Goal: Information Seeking & Learning: Learn about a topic

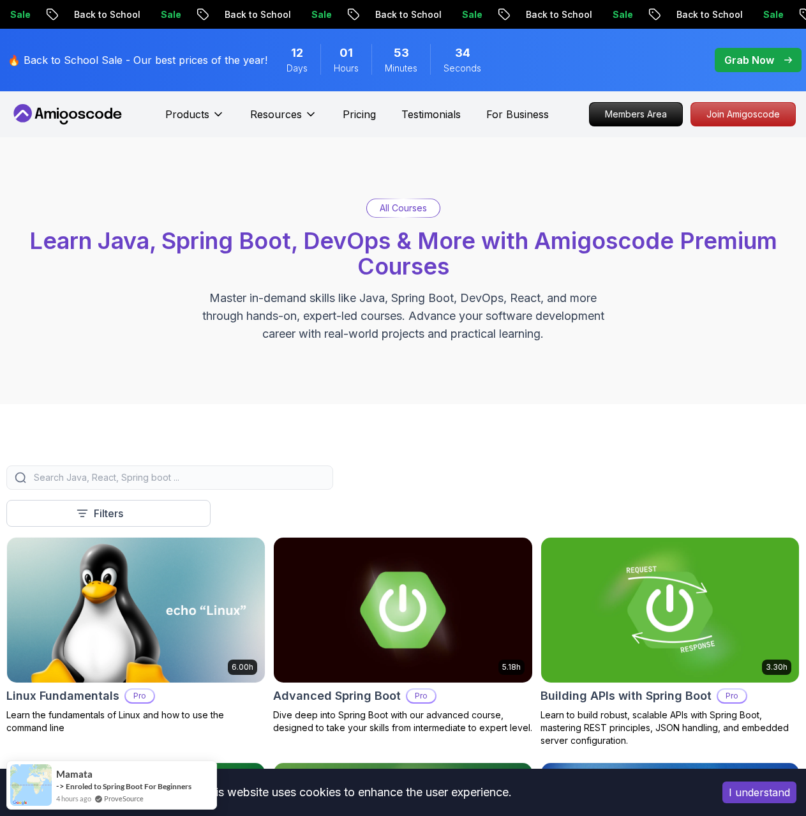
click at [189, 476] on input "search" at bounding box center [178, 477] width 294 height 13
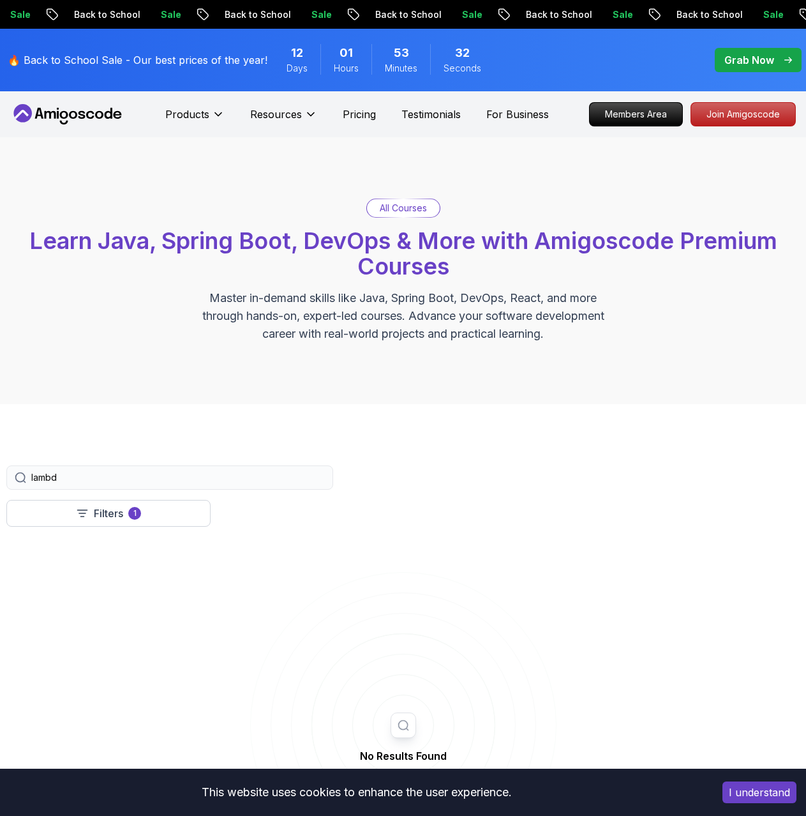
type input "lambda"
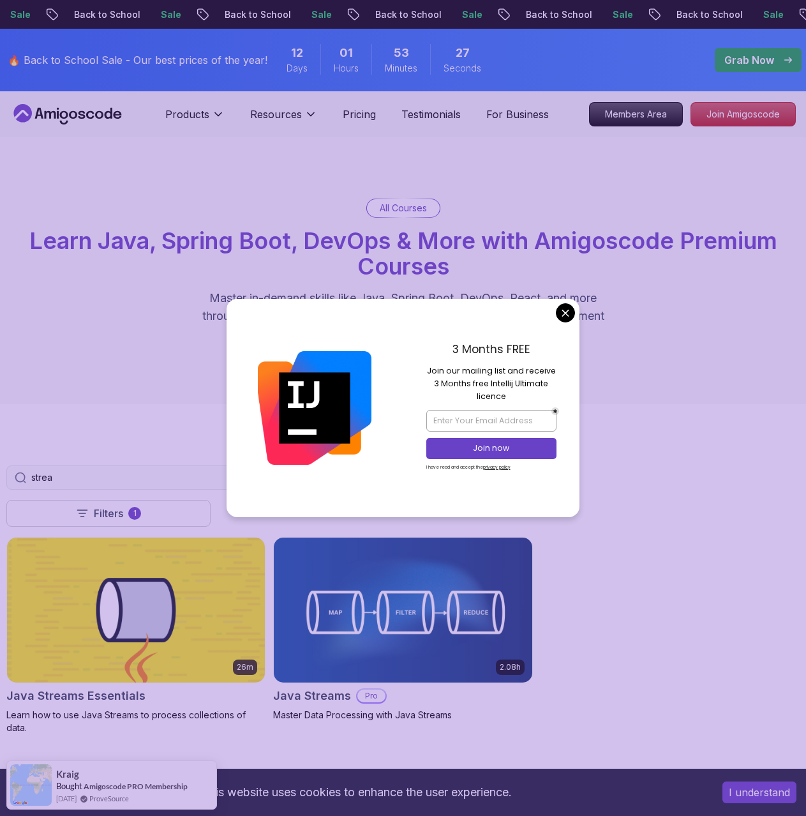
type input "strea"
click at [564, 314] on body "Sale Back to School Sale Back to School Sale Back to School Sale Back to School…" at bounding box center [403, 797] width 806 height 1594
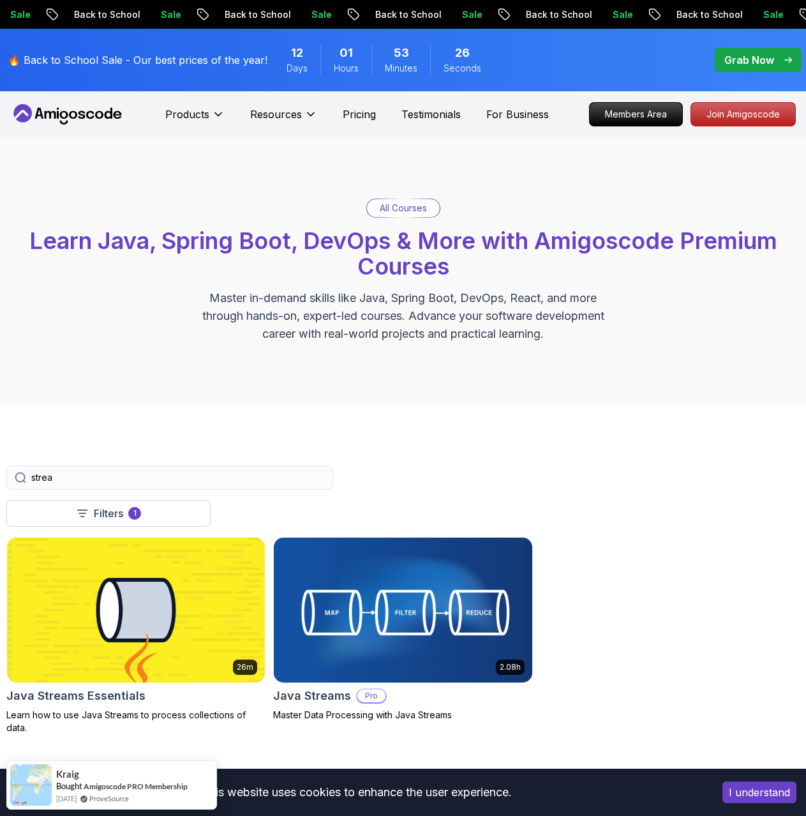
click at [408, 589] on img at bounding box center [402, 610] width 271 height 152
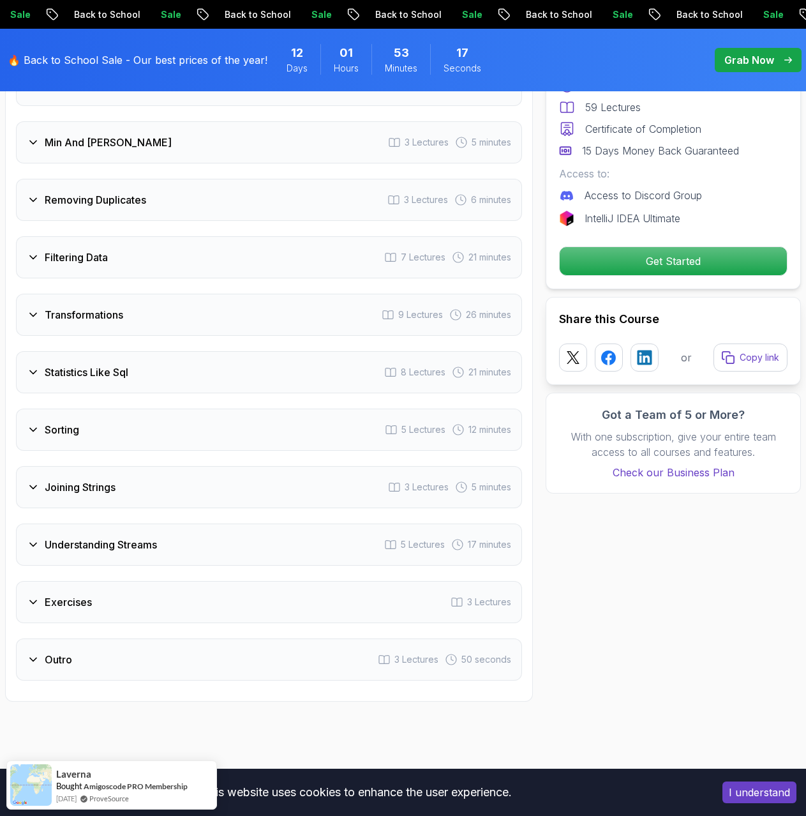
scroll to position [1979, 0]
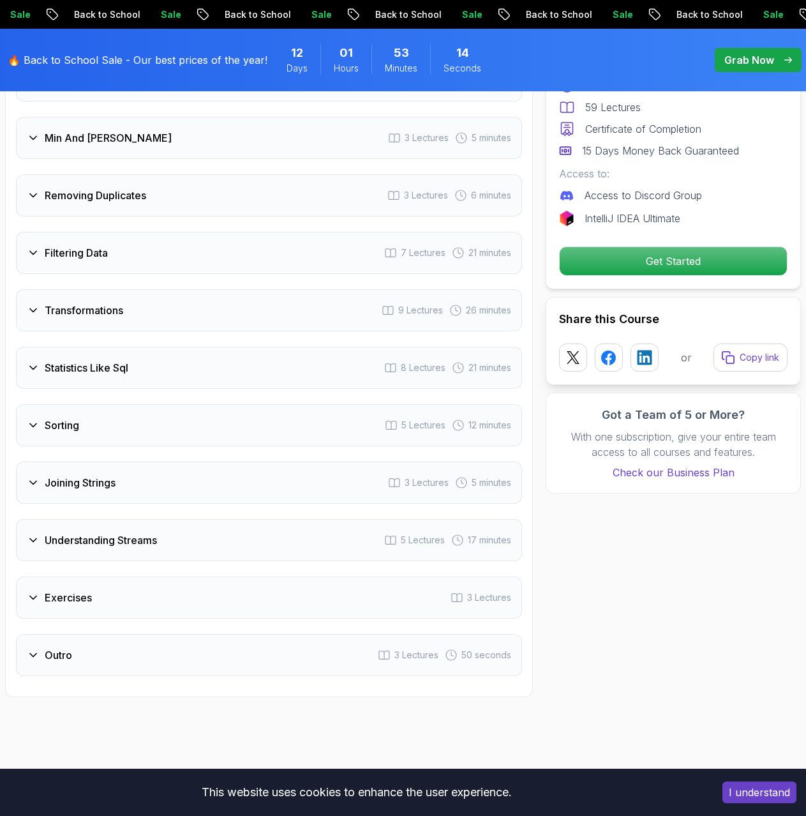
click at [117, 360] on h3 "Statistics Like Sql" at bounding box center [87, 367] width 84 height 15
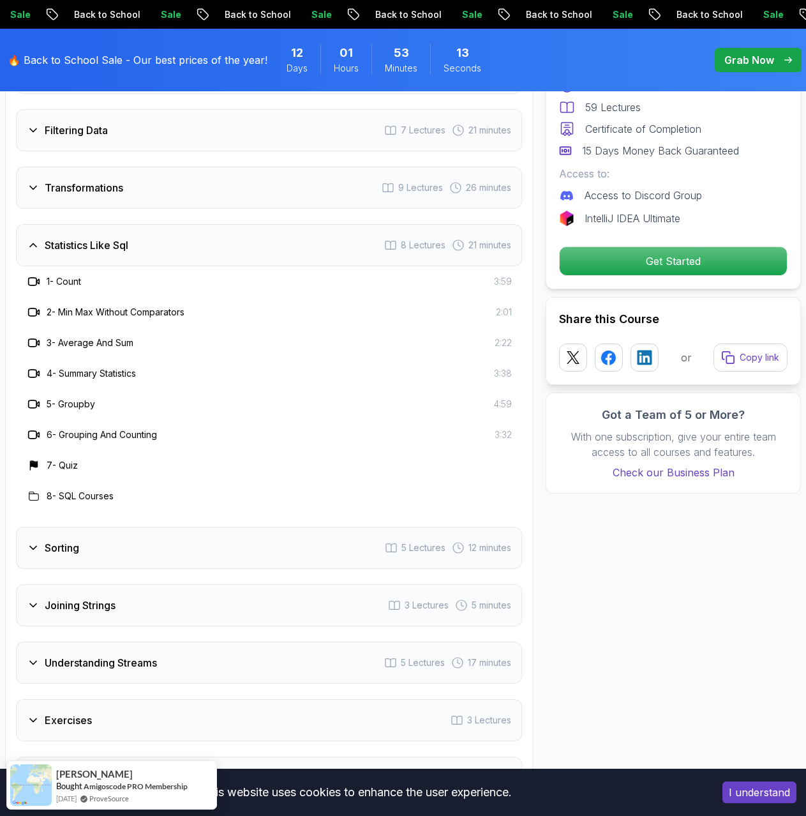
click at [85, 239] on div "Statistics Like Sql 8 Lectures 21 minutes" at bounding box center [269, 245] width 506 height 42
